Goal: Task Accomplishment & Management: Manage account settings

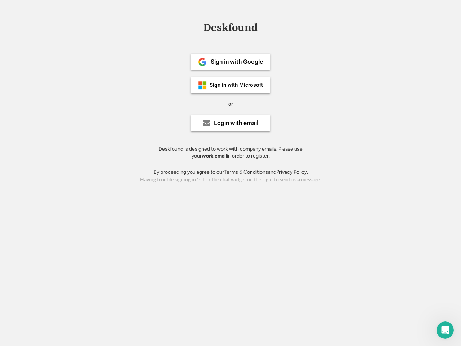
click at [231, 103] on div "or" at bounding box center [230, 104] width 5 height 7
click at [231, 29] on div "Deskfound" at bounding box center [230, 27] width 61 height 11
click at [197, 27] on div "Deskfound" at bounding box center [230, 29] width 461 height 14
click at [231, 29] on div "Deskfound" at bounding box center [230, 27] width 61 height 11
click at [231, 104] on div "or" at bounding box center [230, 104] width 5 height 7
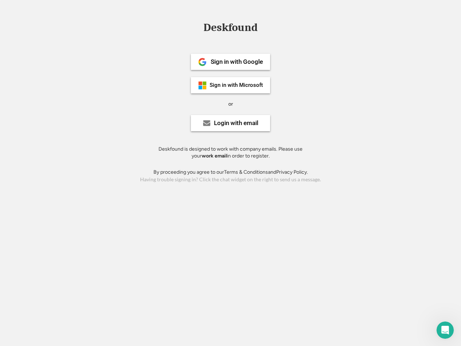
click at [231, 62] on div "Sign in with Google" at bounding box center [237, 62] width 52 height 6
click at [237, 62] on div "Sign in with Google" at bounding box center [237, 62] width 52 height 6
click at [203, 62] on img at bounding box center [202, 62] width 9 height 9
click at [231, 85] on div "Sign in with Microsoft" at bounding box center [236, 85] width 53 height 5
click at [237, 85] on div "Sign in with Microsoft" at bounding box center [236, 85] width 53 height 5
